Goal: Submit feedback/report problem

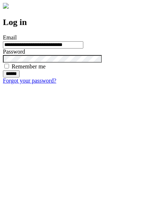
click at [20, 78] on input "******" at bounding box center [11, 73] width 17 height 7
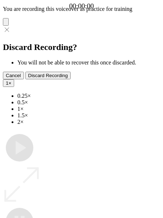
type input "**********"
